Goal: Task Accomplishment & Management: Use online tool/utility

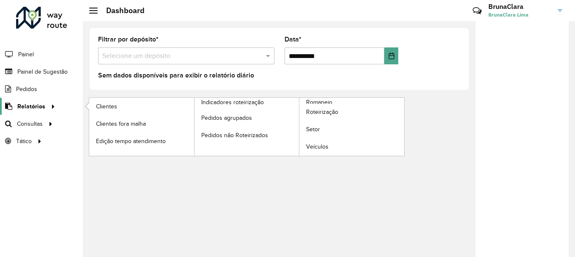
click at [42, 113] on link "Relatórios" at bounding box center [29, 106] width 58 height 17
click at [101, 104] on span "Clientes" at bounding box center [107, 106] width 23 height 9
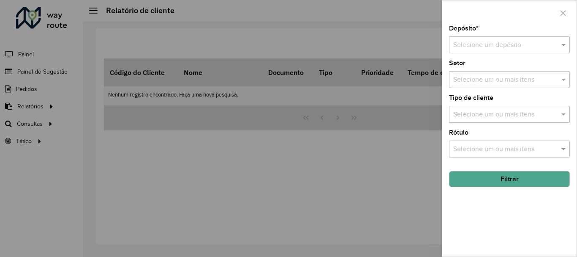
click at [518, 46] on input "text" at bounding box center [502, 45] width 96 height 10
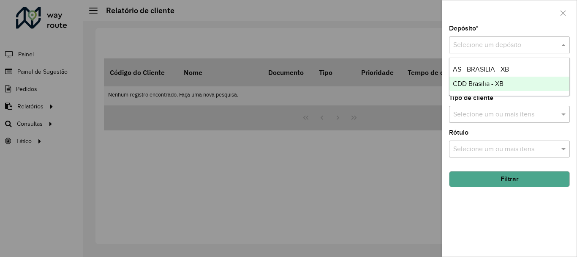
click at [497, 89] on div "CDD Brasilia - XB" at bounding box center [510, 84] width 120 height 14
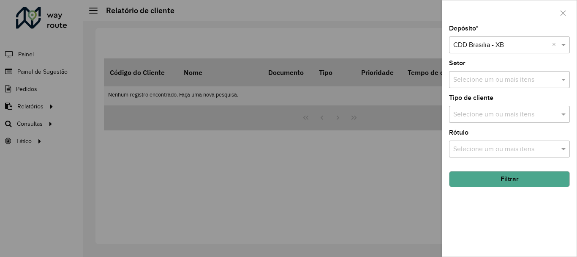
click at [529, 179] on button "Filtrar" at bounding box center [509, 179] width 121 height 16
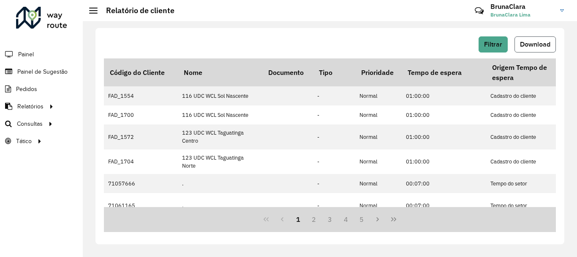
click at [524, 47] on span "Download" at bounding box center [535, 44] width 30 height 7
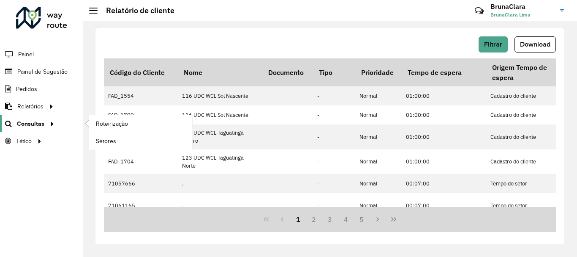
click at [34, 126] on span "Consultas" at bounding box center [30, 123] width 27 height 9
click at [156, 126] on link "Roteirização" at bounding box center [141, 123] width 104 height 17
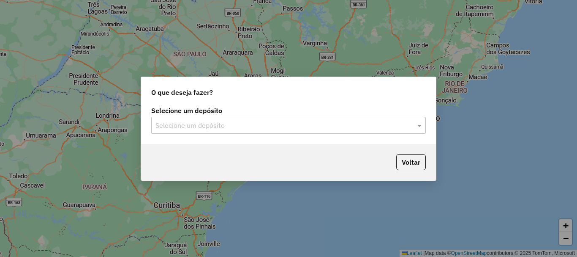
click at [284, 131] on div "Selecione um depósito" at bounding box center [288, 125] width 275 height 17
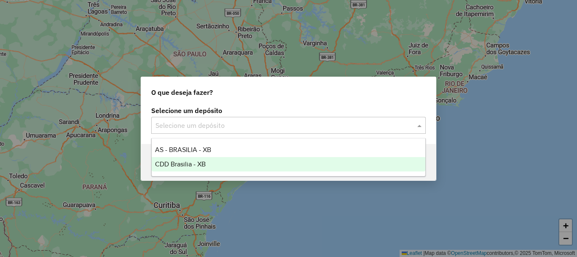
click at [233, 163] on div "CDD Brasilia - XB" at bounding box center [289, 164] width 274 height 14
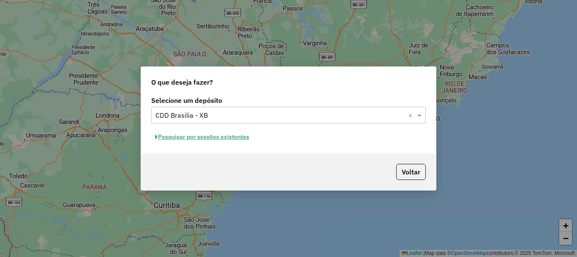
click at [221, 135] on button "Pesquisar por sessões existentes" at bounding box center [202, 136] width 102 height 13
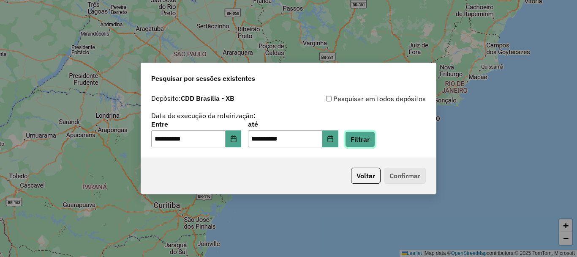
click at [374, 144] on button "Filtrar" at bounding box center [360, 139] width 30 height 16
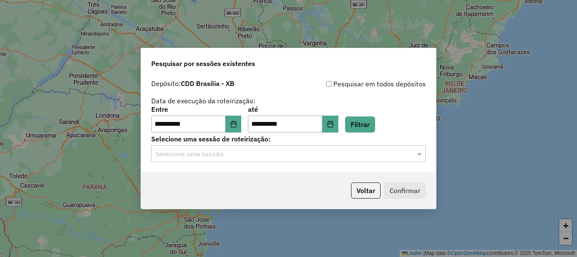
click at [263, 156] on input "text" at bounding box center [280, 154] width 249 height 10
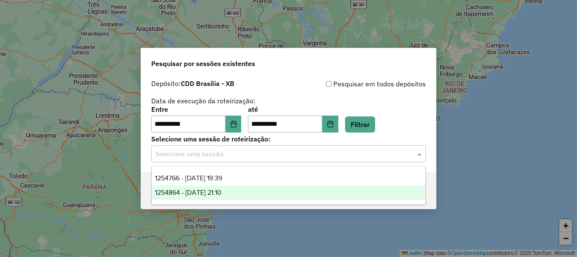
click at [222, 189] on span "1254864 - 28/08/2025 21:10" at bounding box center [188, 192] width 66 height 7
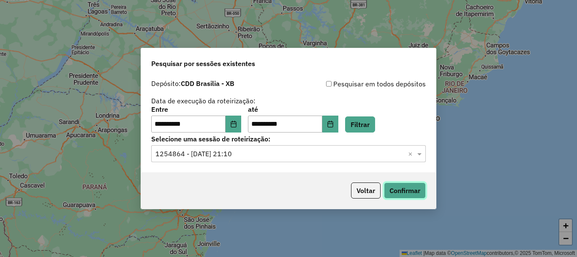
click at [415, 191] on button "Confirmar" at bounding box center [405, 190] width 42 height 16
click at [283, 151] on input "text" at bounding box center [280, 154] width 249 height 10
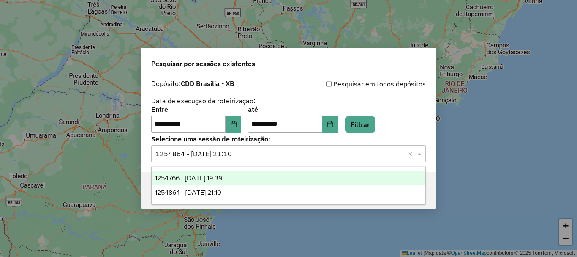
click at [266, 173] on div "1254766 - 28/08/2025 19:39" at bounding box center [289, 178] width 274 height 14
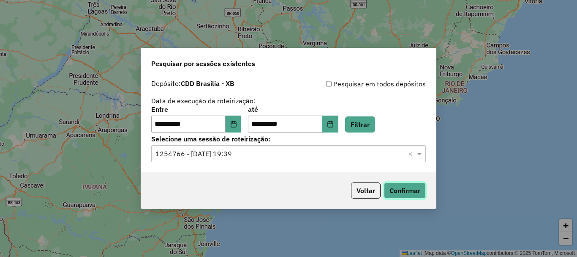
click at [405, 193] on button "Confirmar" at bounding box center [405, 190] width 42 height 16
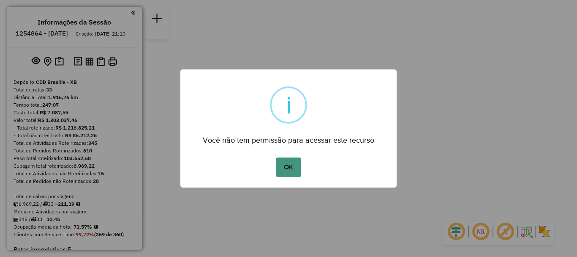
click at [282, 157] on button "OK" at bounding box center [288, 166] width 25 height 19
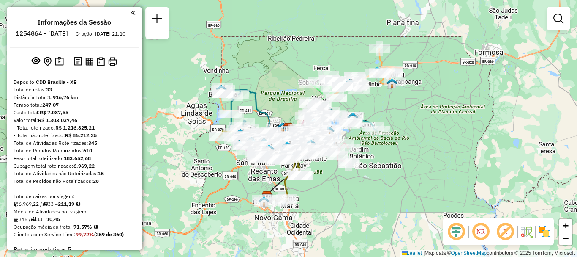
click at [483, 234] on em at bounding box center [481, 231] width 20 height 20
click at [462, 233] on em at bounding box center [456, 231] width 20 height 20
click at [443, 162] on div "Janela de atendimento Grade de atendimento Capacidade Transportadoras Veículos …" at bounding box center [288, 128] width 577 height 257
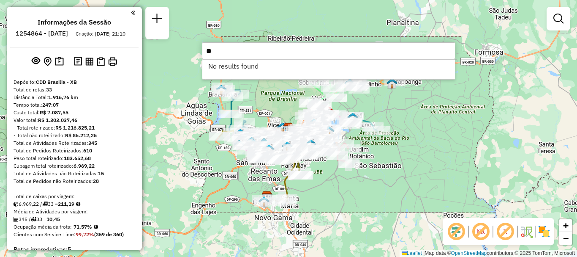
type input "*"
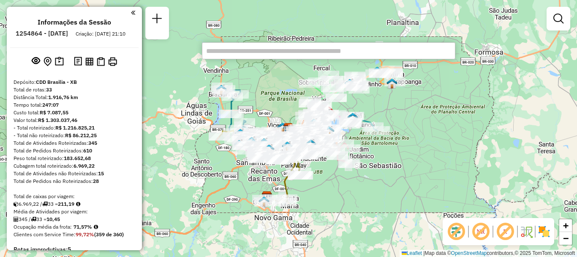
click at [323, 52] on input "text" at bounding box center [329, 50] width 254 height 17
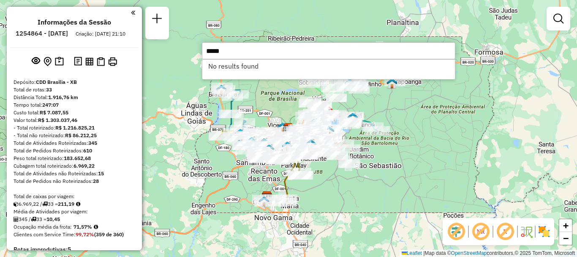
type input "*****"
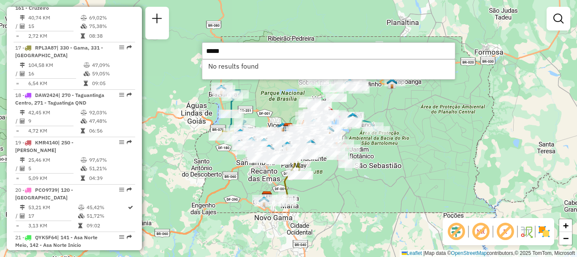
scroll to position [1226, 0]
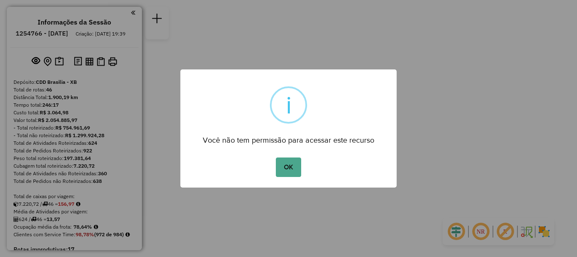
drag, startPoint x: 295, startPoint y: 169, endPoint x: 308, endPoint y: 175, distance: 14.0
click at [295, 169] on button "OK" at bounding box center [288, 166] width 25 height 19
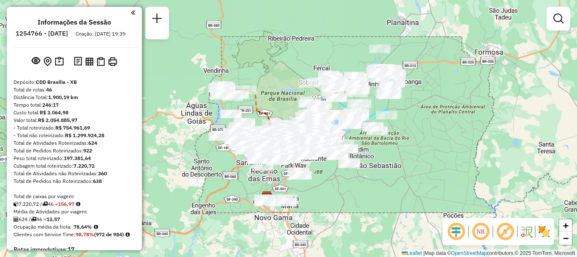
click at [479, 232] on em at bounding box center [481, 231] width 20 height 20
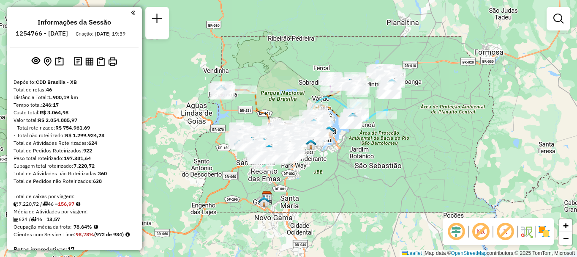
click at [460, 234] on em at bounding box center [456, 231] width 20 height 20
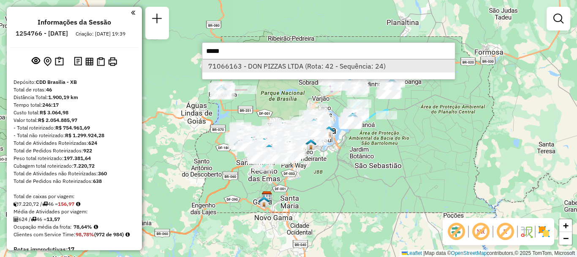
type input "*****"
click at [316, 68] on li "71066163 - DON PIZZAS LTDA (Rota: 42 - Sequência: 24)" at bounding box center [328, 66] width 253 height 13
select select "**********"
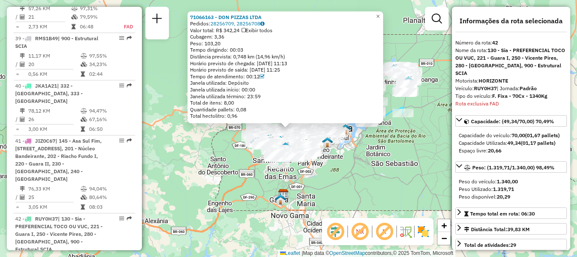
scroll to position [2399, 0]
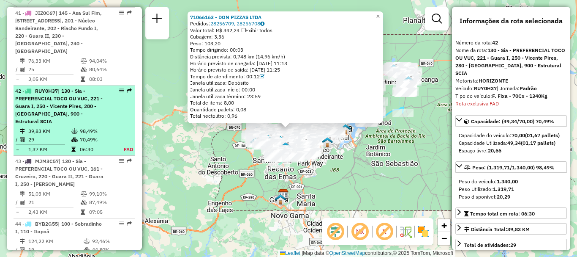
click at [69, 88] on span "| 130 - Sia - PREFERENCIAL TOCO OU VUC, 221 - Guara I, 250 - Vicente Pires, 280…" at bounding box center [59, 106] width 88 height 37
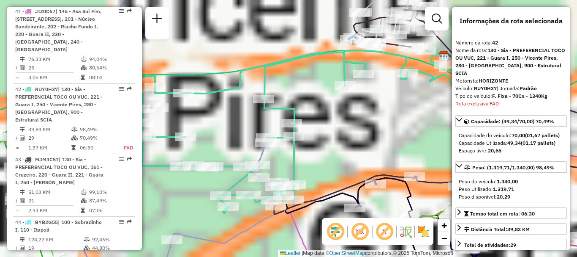
scroll to position [2402, 0]
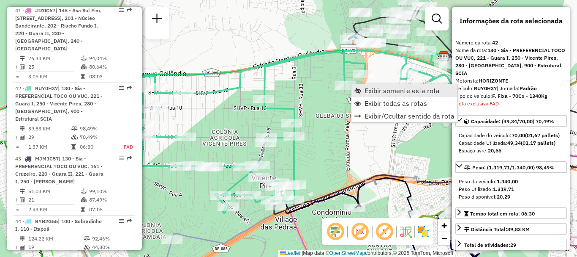
click at [375, 91] on span "Exibir somente esta rota" at bounding box center [402, 90] width 75 height 7
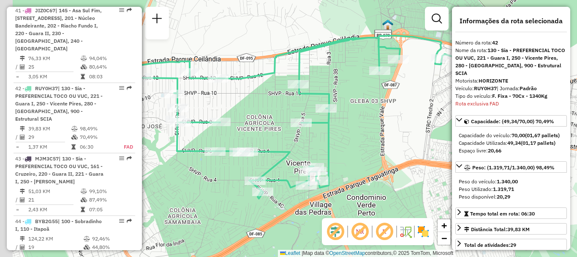
drag, startPoint x: 293, startPoint y: 146, endPoint x: 320, endPoint y: 139, distance: 27.3
click at [320, 139] on div "Janela de atendimento Grade de atendimento Capacidade Transportadoras Veículos …" at bounding box center [288, 128] width 577 height 257
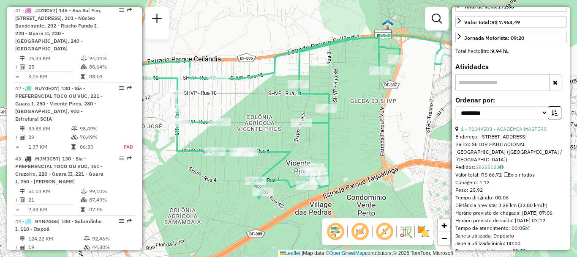
scroll to position [338, 0]
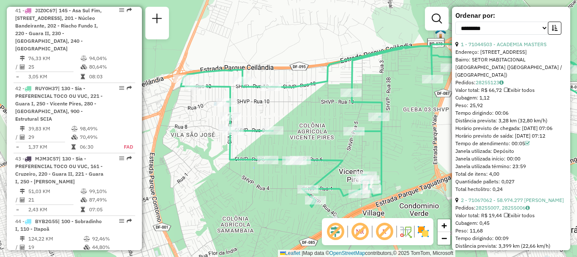
drag, startPoint x: 296, startPoint y: 130, endPoint x: 349, endPoint y: 138, distance: 53.5
click at [349, 138] on div "Janela de atendimento Grade de atendimento Capacidade Transportadoras Veículos …" at bounding box center [288, 128] width 577 height 257
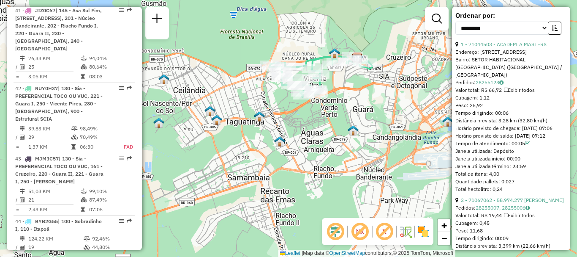
drag, startPoint x: 308, startPoint y: 47, endPoint x: 293, endPoint y: 55, distance: 17.4
click at [292, 55] on div "Janela de atendimento Grade de atendimento Capacidade Transportadoras Veículos …" at bounding box center [288, 128] width 577 height 257
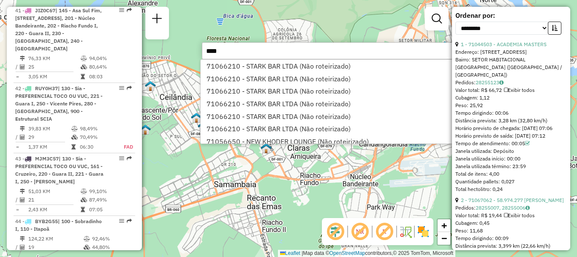
type input "*****"
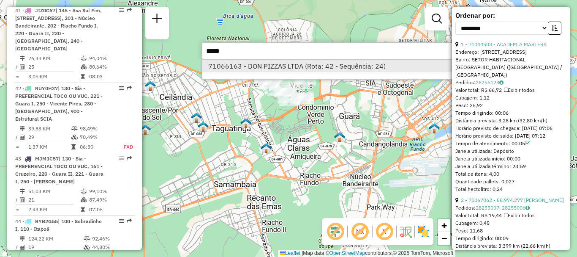
click at [297, 67] on li "71066163 - DON PIZZAS LTDA (Rota: 42 - Sequência: 24)" at bounding box center [328, 66] width 253 height 13
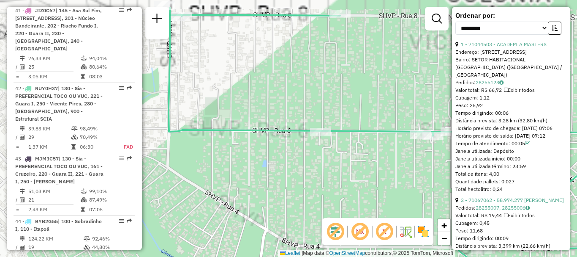
drag, startPoint x: 307, startPoint y: 85, endPoint x: 317, endPoint y: 154, distance: 69.9
click at [317, 154] on div "71066163 - DON PIZZAS LTDA Pedidos: 28256709, 28256708 Valor total: R$ 342,24 E…" at bounding box center [288, 128] width 577 height 257
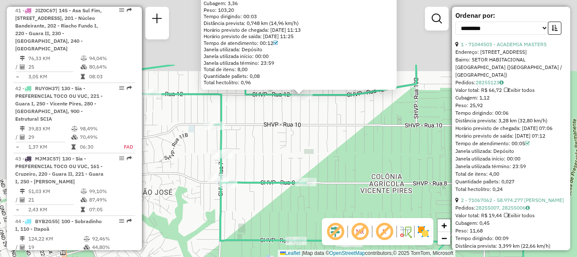
drag, startPoint x: 306, startPoint y: 69, endPoint x: 289, endPoint y: 166, distance: 98.3
click at [289, 166] on div "71066163 - DON PIZZAS LTDA Pedidos: 28256709, 28256708 Valor total: R$ 342,24 E…" at bounding box center [288, 128] width 577 height 257
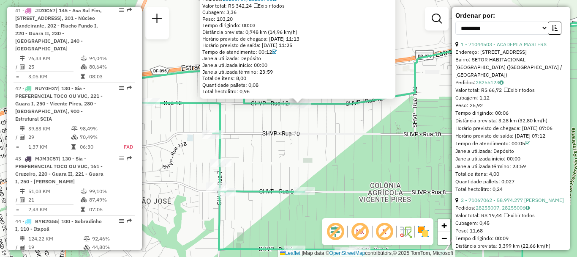
click at [336, 120] on div "71066163 - DON PIZZAS LTDA Pedidos: 28256709, 28256708 Valor total: R$ 342,24 E…" at bounding box center [288, 128] width 577 height 257
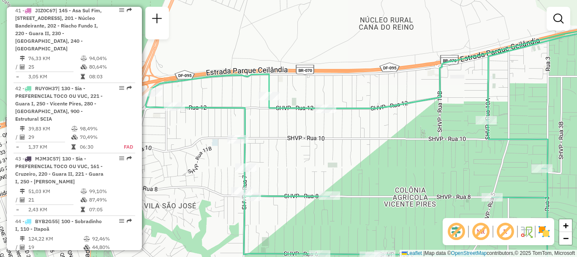
drag, startPoint x: 312, startPoint y: 112, endPoint x: 338, endPoint y: 117, distance: 26.2
click at [338, 117] on div "Janela de atendimento Grade de atendimento Capacidade Transportadoras Veículos …" at bounding box center [288, 128] width 577 height 257
